Goal: Task Accomplishment & Management: Manage account settings

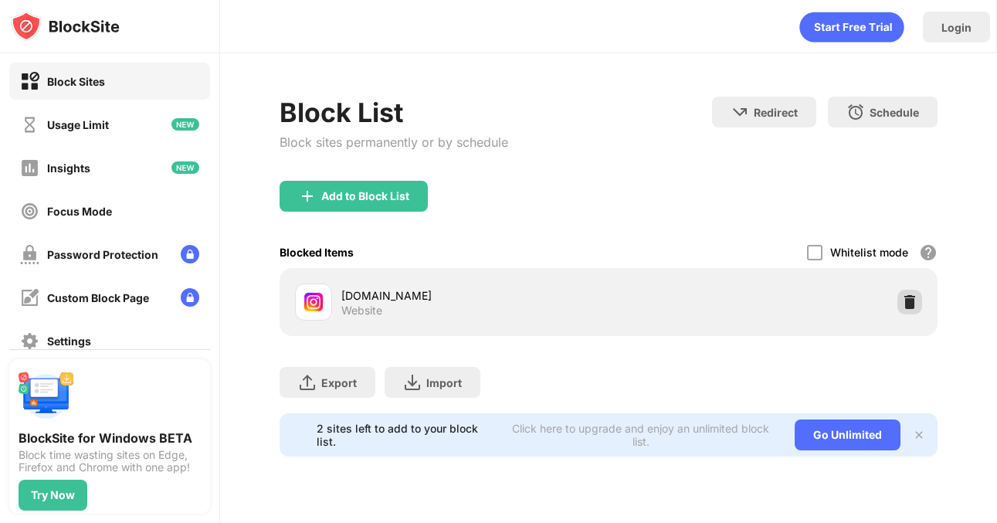
click at [914, 310] on div at bounding box center [909, 302] width 25 height 25
